Goal: Transaction & Acquisition: Book appointment/travel/reservation

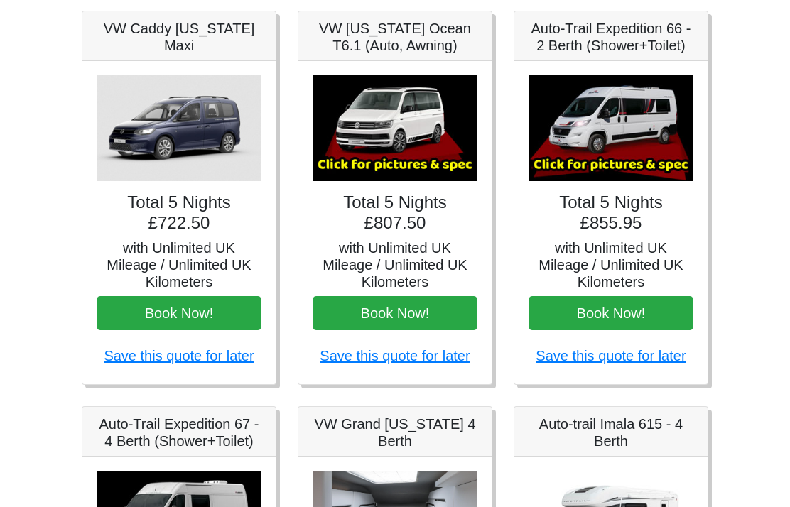
scroll to position [191, 0]
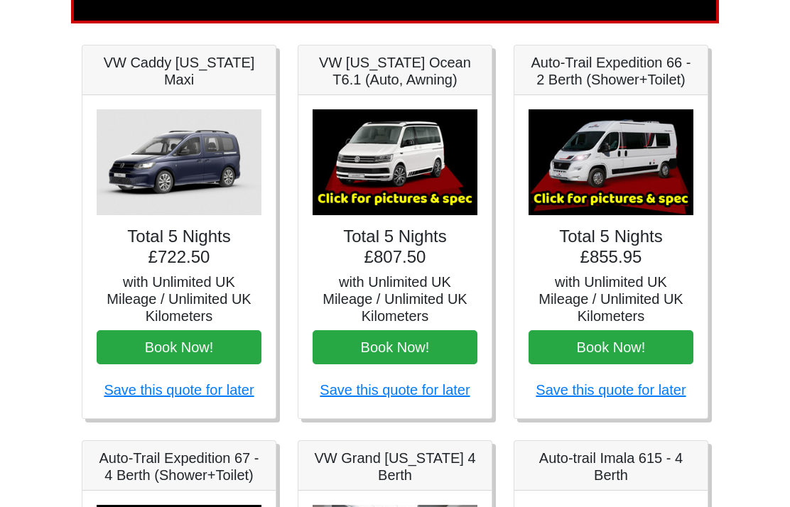
click at [655, 175] on img at bounding box center [610, 163] width 165 height 106
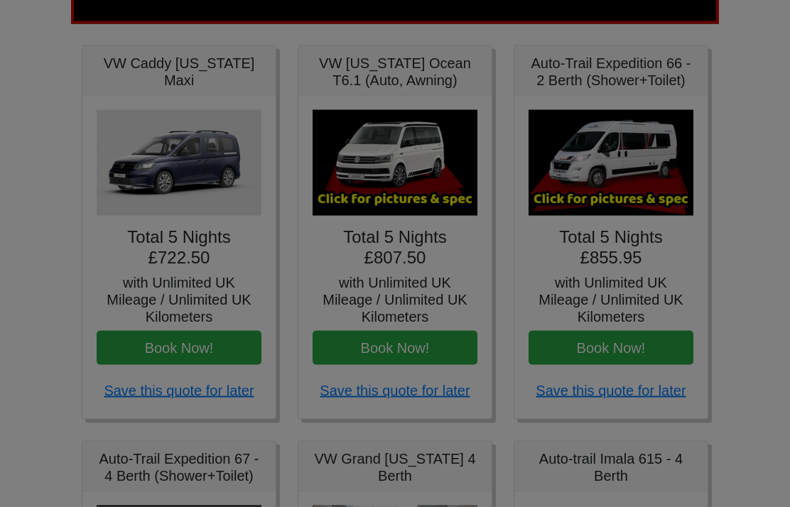
scroll to position [189, 0]
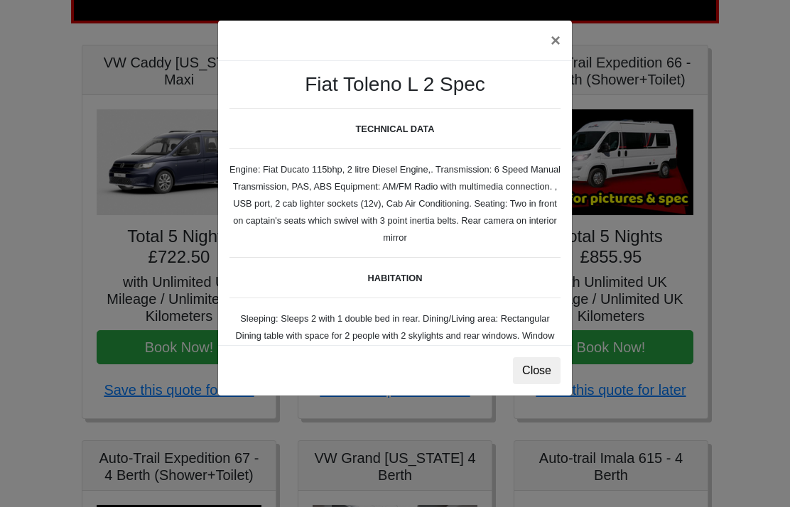
click at [549, 373] on button "Close" at bounding box center [537, 370] width 48 height 27
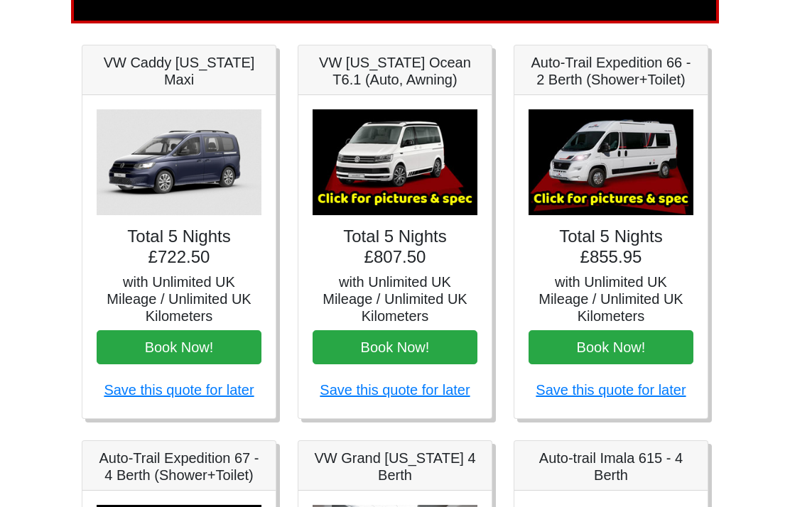
click at [624, 197] on img at bounding box center [610, 162] width 165 height 106
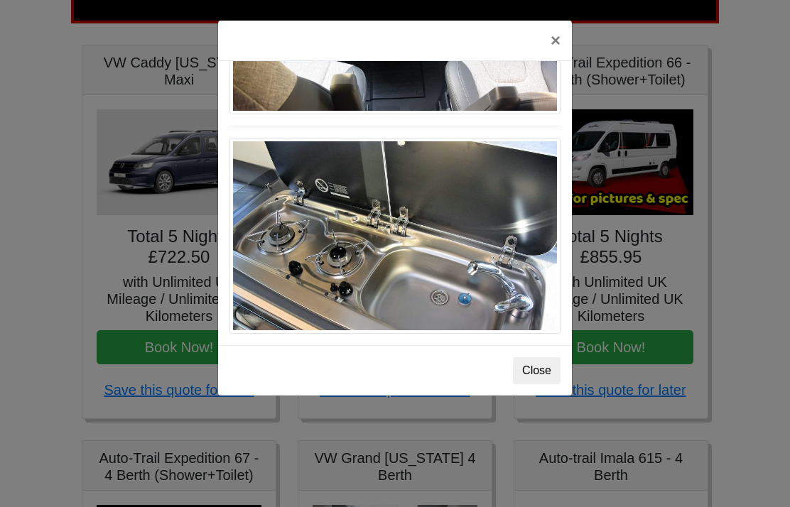
scroll to position [1507, 0]
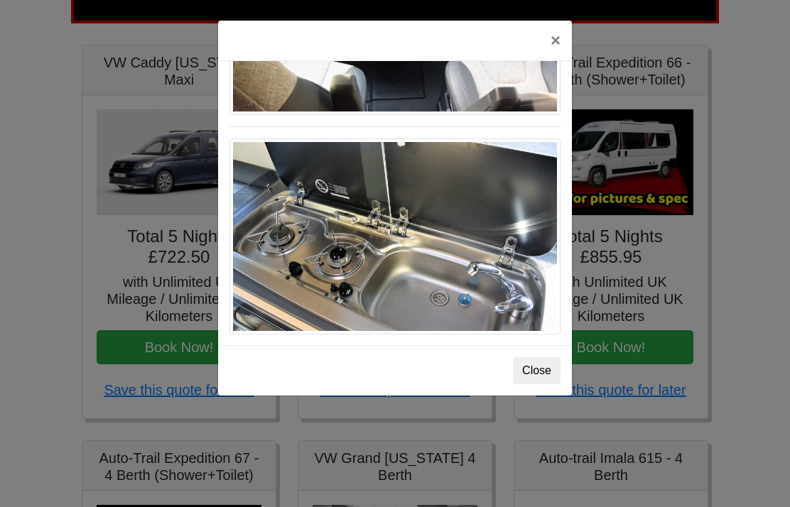
click at [752, 209] on div "× Fiat [PERSON_NAME] L 2 Spec TECHNICAL DATA Engine: Fiat Ducato 115bhp, 2 litr…" at bounding box center [395, 253] width 790 height 507
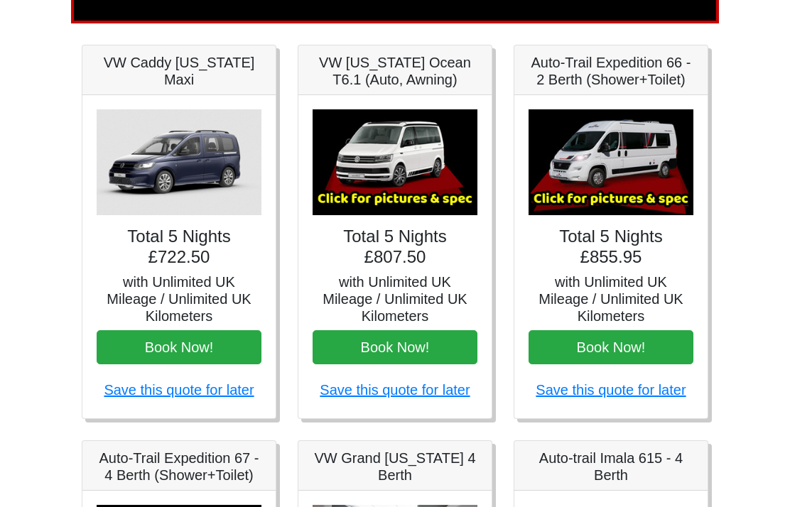
click at [356, 170] on img at bounding box center [394, 162] width 165 height 106
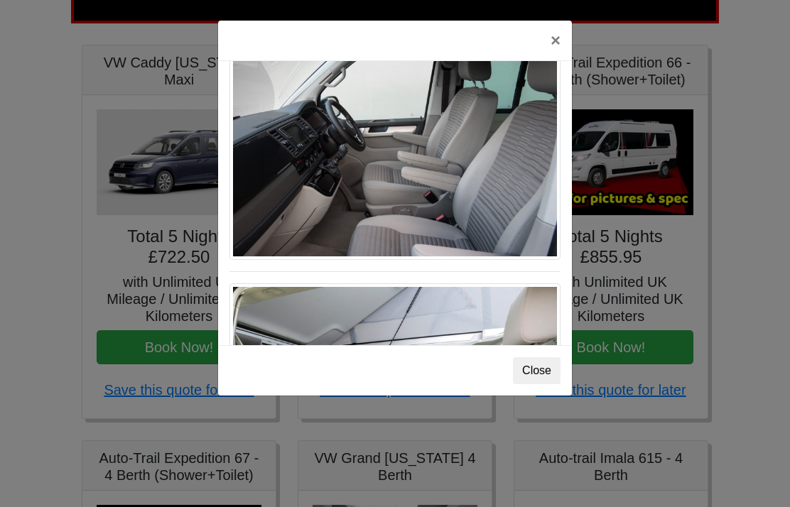
scroll to position [912, 0]
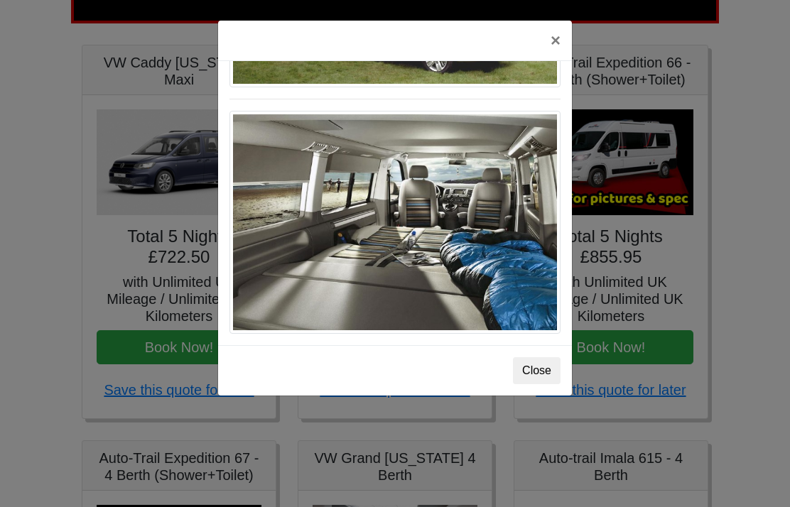
click at [741, 229] on div "× VW [US_STATE] Ocean T6 Spec TECHNICAL DATA Engine: Diesel Transmission: DSG A…" at bounding box center [395, 253] width 790 height 507
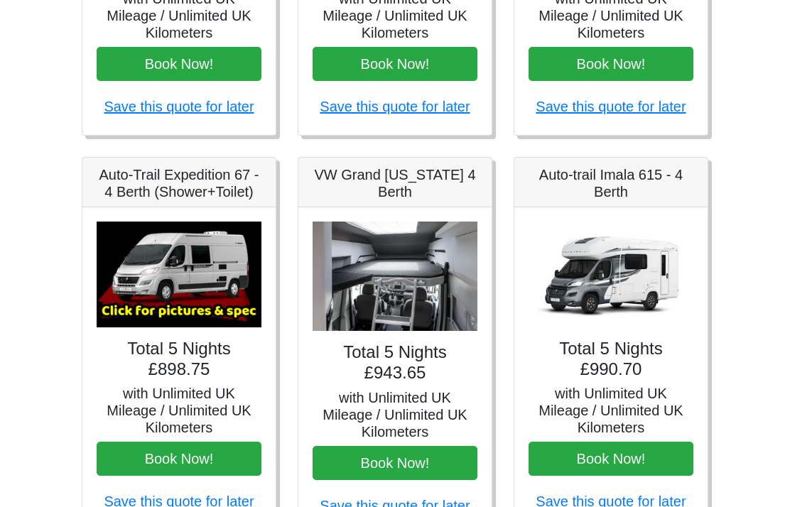
scroll to position [481, 0]
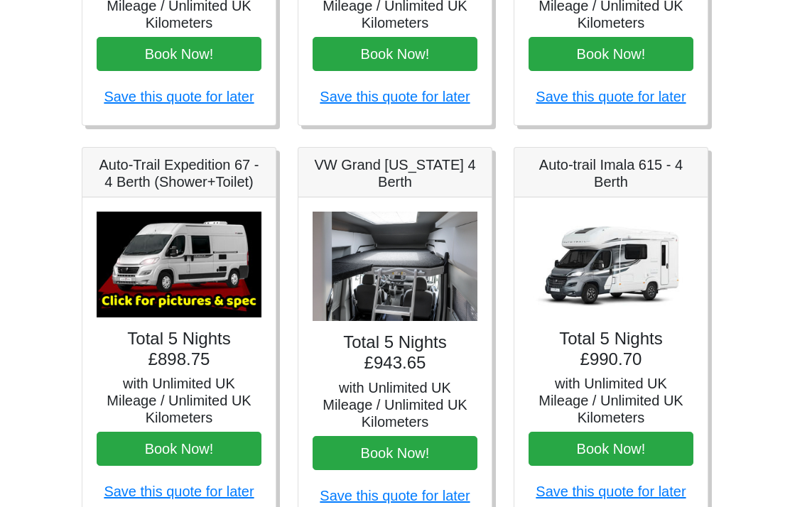
click at [366, 287] on img at bounding box center [394, 267] width 165 height 110
click at [351, 273] on img at bounding box center [394, 267] width 165 height 110
click at [633, 273] on img at bounding box center [610, 265] width 165 height 106
click at [156, 269] on img at bounding box center [179, 265] width 165 height 106
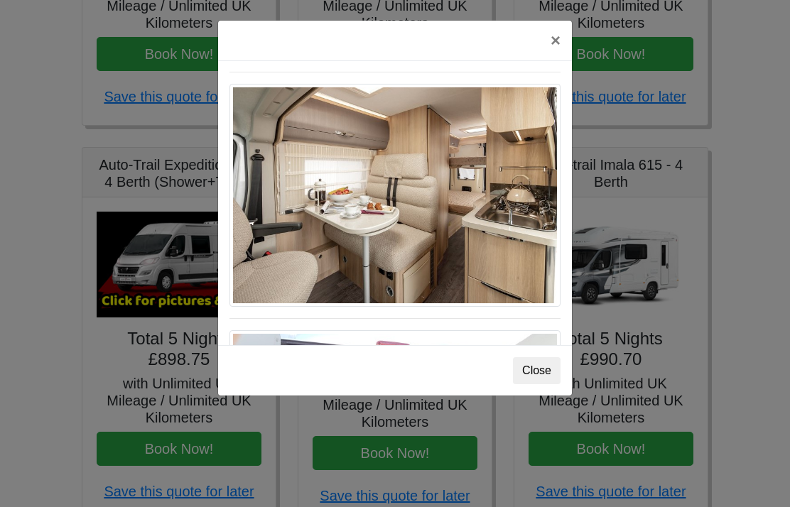
scroll to position [933, 0]
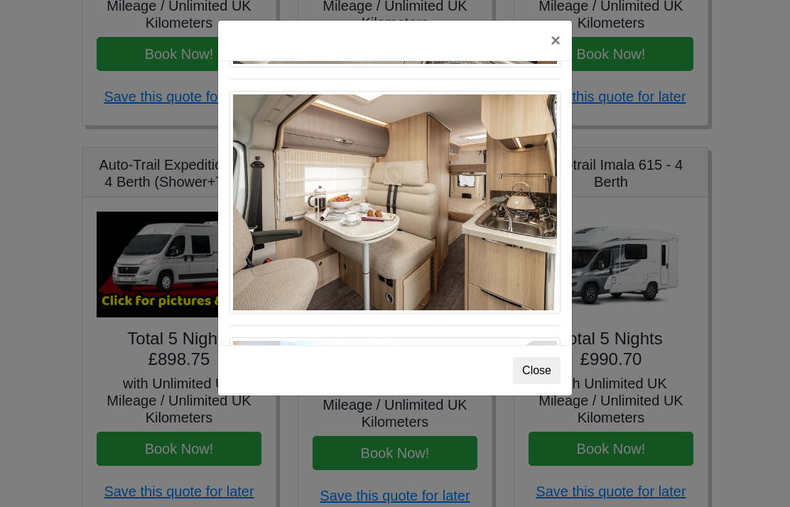
click at [768, 245] on div "× Auto-trail Tribute 669 Spec TECHNICAL DATA Engine: Fiat Ducato 115bhp, 2 litr…" at bounding box center [395, 253] width 790 height 507
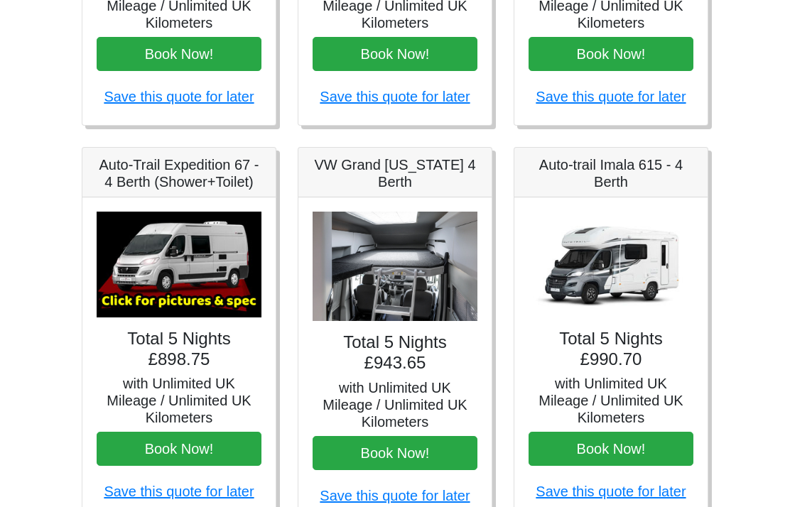
click at [630, 268] on img at bounding box center [610, 265] width 165 height 106
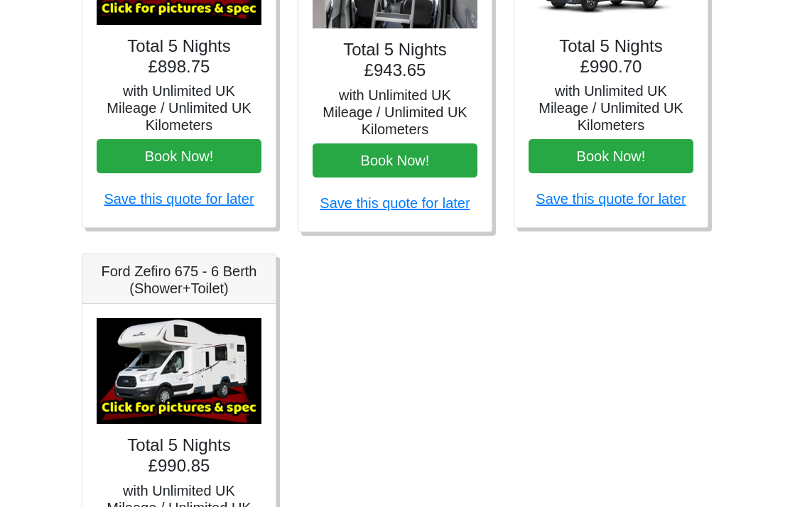
click at [163, 373] on img at bounding box center [179, 372] width 165 height 106
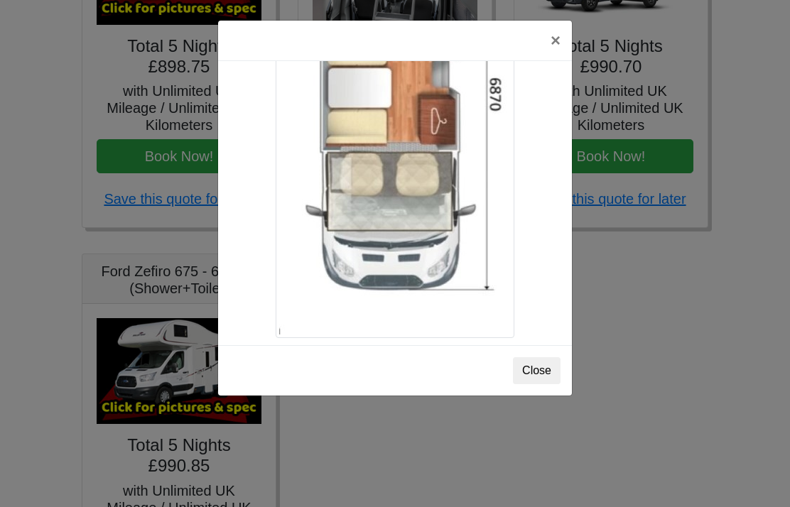
scroll to position [2516, 0]
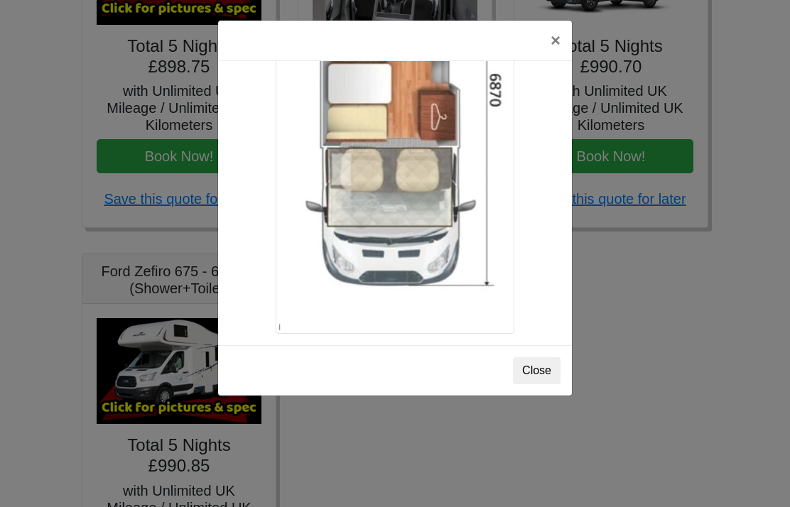
click at [718, 307] on div "× Ford Zefiro 675 Spec TECHNICAL DATA Engine: 2300cc, JTD, 130bhp. Diesel Trans…" at bounding box center [395, 253] width 790 height 507
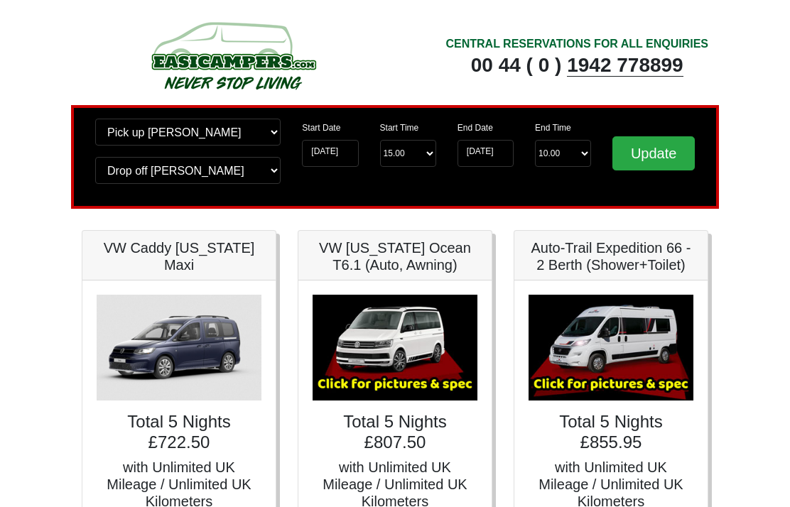
scroll to position [0, 0]
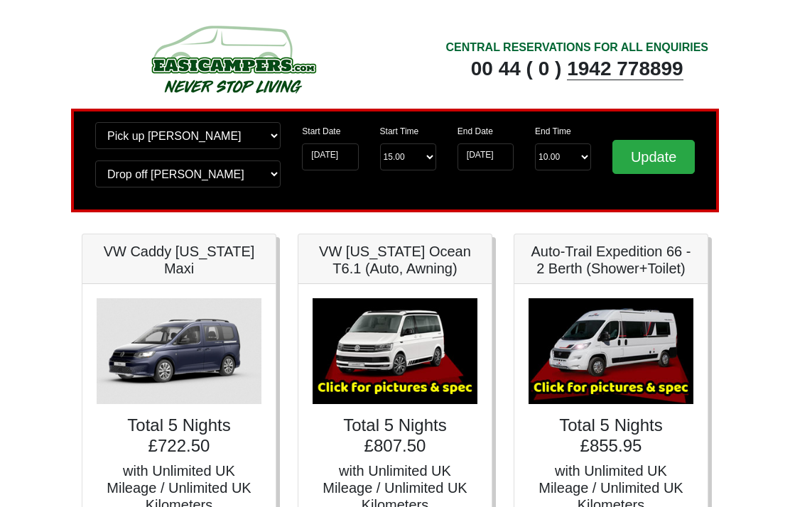
click at [641, 328] on img at bounding box center [610, 351] width 165 height 106
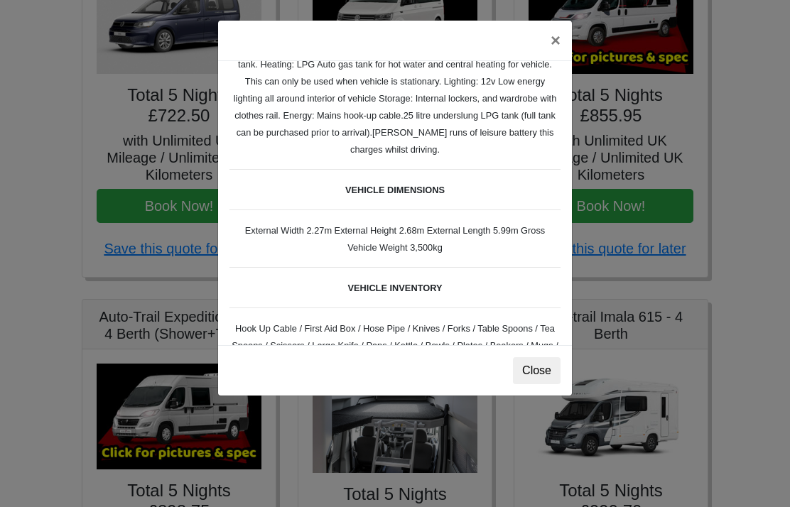
scroll to position [378, 0]
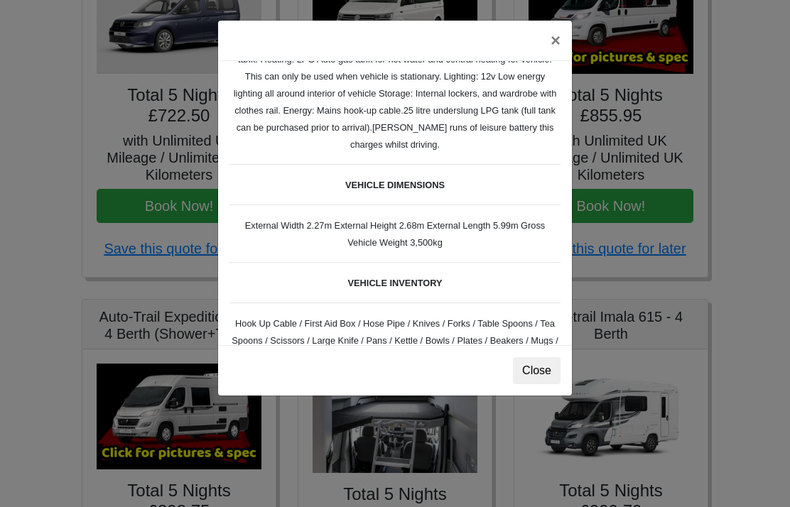
click at [550, 367] on button "Close" at bounding box center [537, 370] width 48 height 27
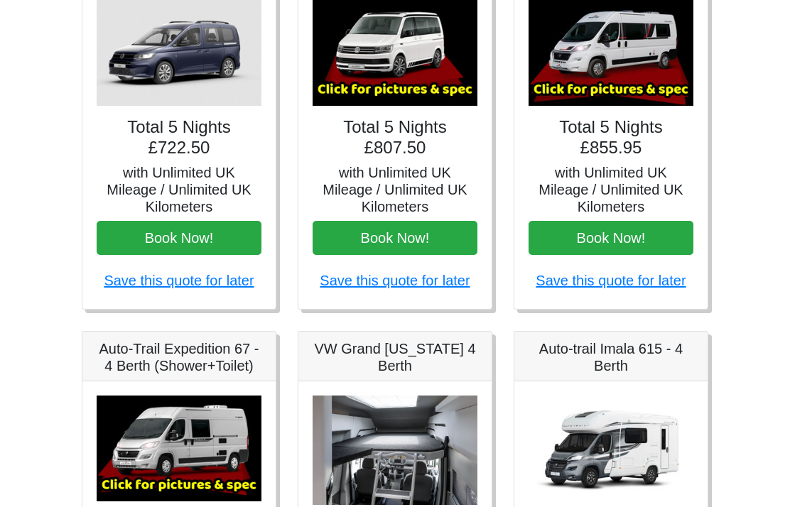
click at [780, 249] on body "CENTRAL RESERVATIONS FOR ALL ENQUIRIES [PHONE_NUMBER] Easicampers Booking : Sea…" at bounding box center [395, 431] width 790 height 1458
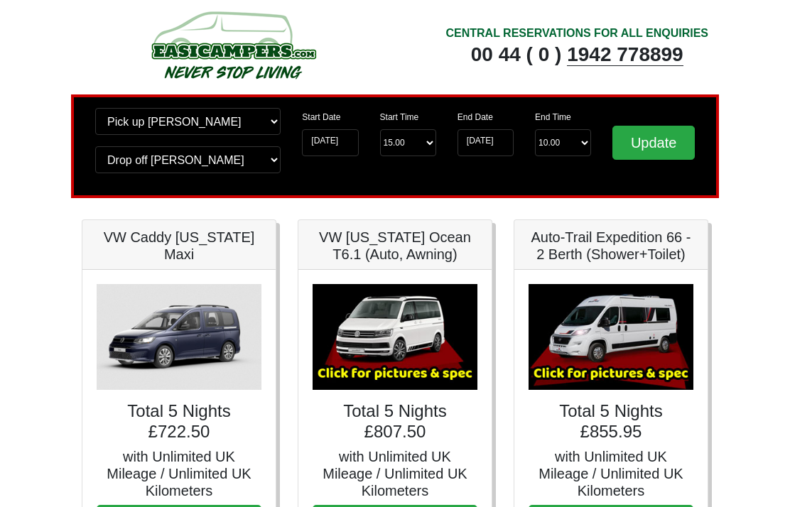
scroll to position [0, 0]
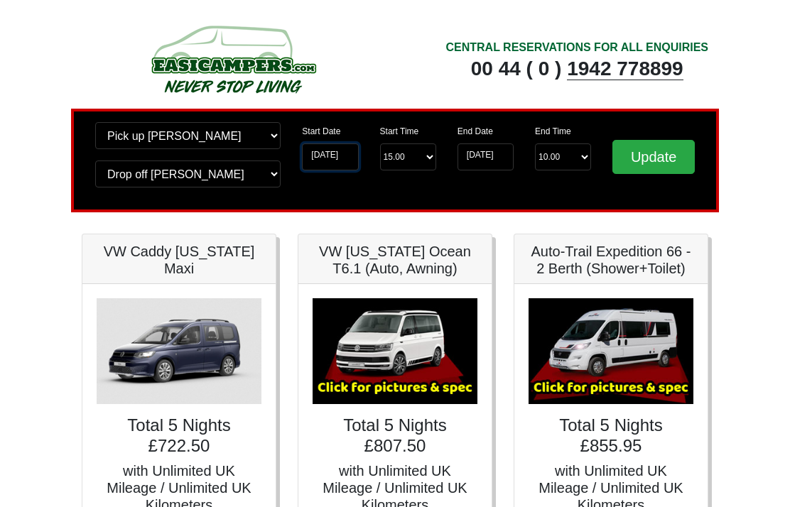
click at [315, 153] on input "[DATE]" at bounding box center [330, 156] width 56 height 27
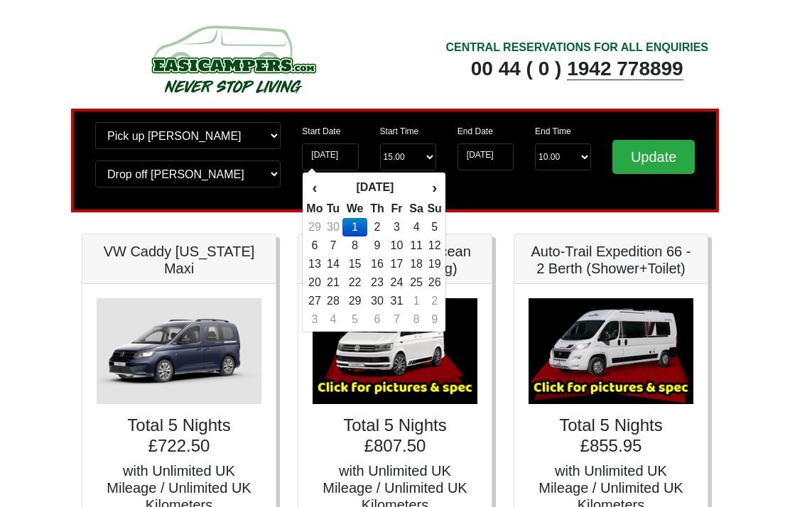
click at [372, 226] on td "2" at bounding box center [377, 227] width 21 height 18
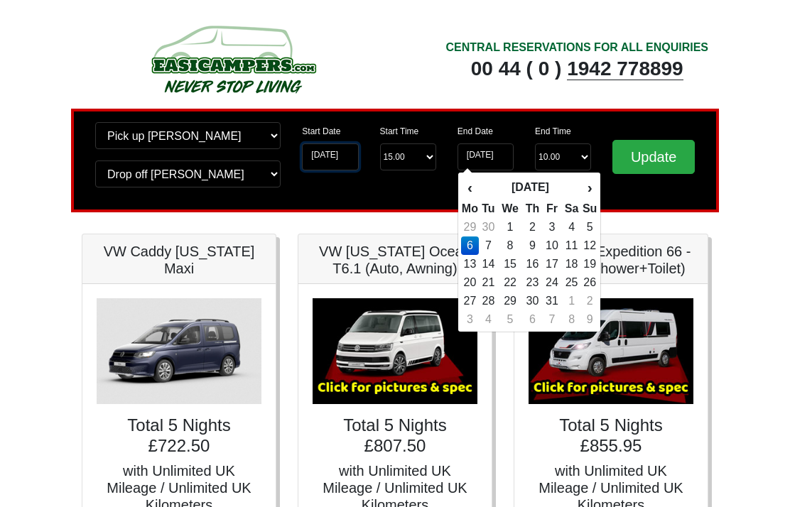
click at [321, 156] on input "[DATE]" at bounding box center [330, 156] width 56 height 27
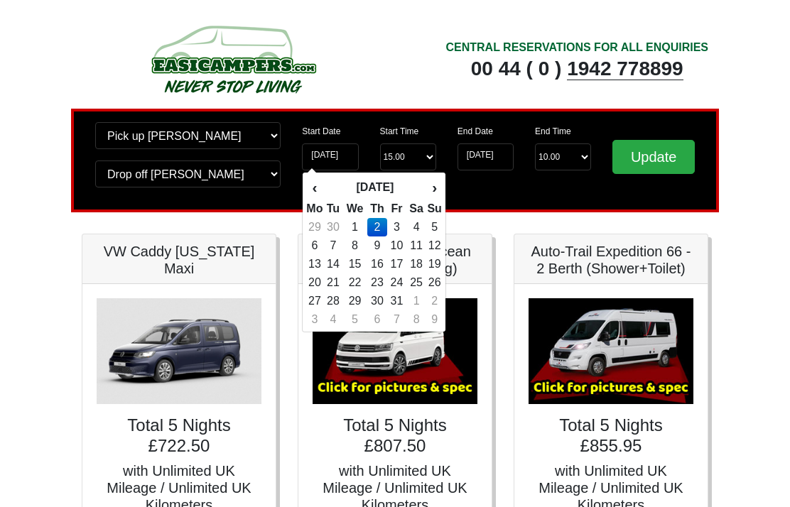
click at [356, 222] on td "1" at bounding box center [354, 227] width 24 height 18
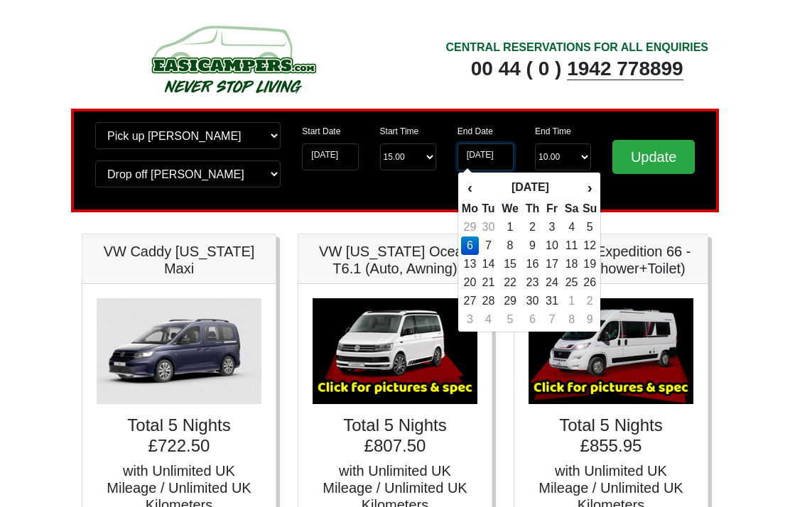
type input "[DATE]"
click at [597, 226] on td "5" at bounding box center [590, 227] width 16 height 18
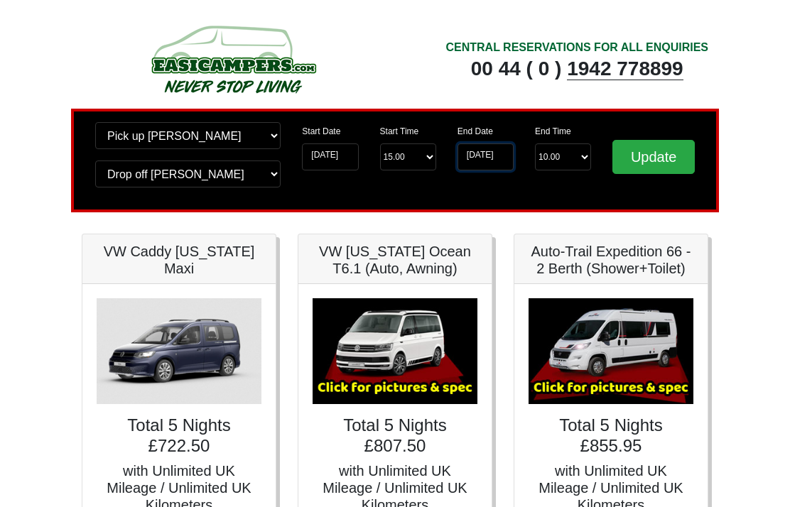
click at [479, 160] on input "[DATE]" at bounding box center [485, 156] width 56 height 27
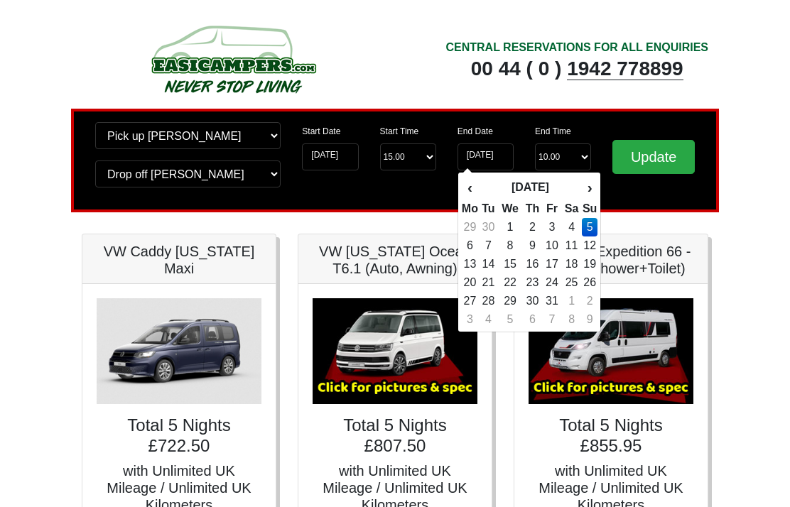
click at [467, 247] on td "6" at bounding box center [470, 245] width 18 height 18
type input "[DATE]"
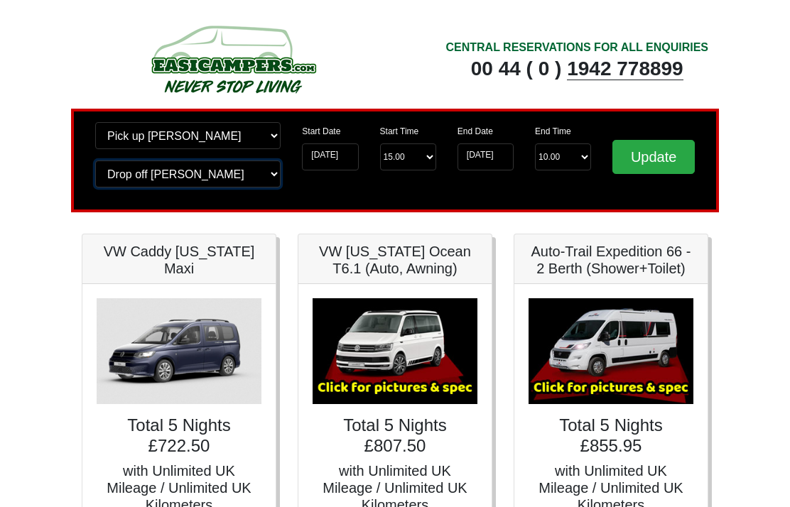
click at [120, 179] on select "Change drop off location? Drop off [GEOGRAPHIC_DATA] [GEOGRAPHIC_DATA] [GEOGRAP…" at bounding box center [187, 173] width 185 height 27
